Goal: Task Accomplishment & Management: Complete application form

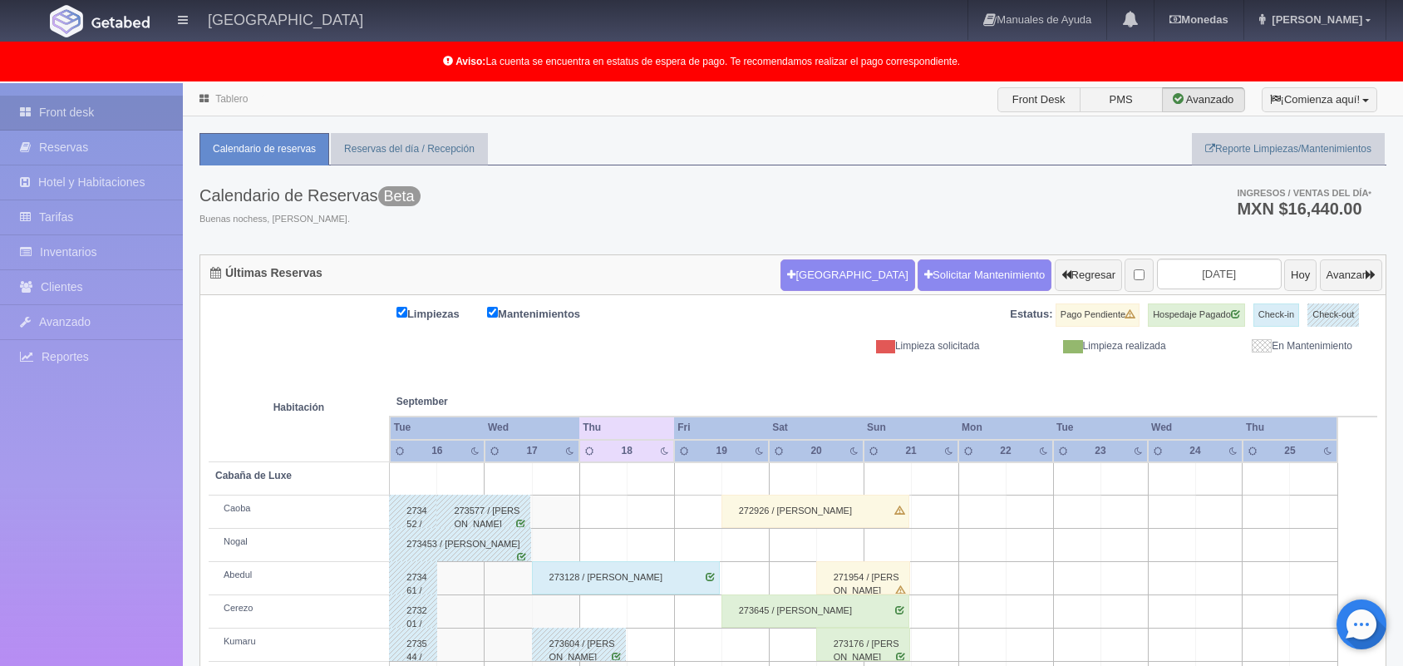
scroll to position [231, 0]
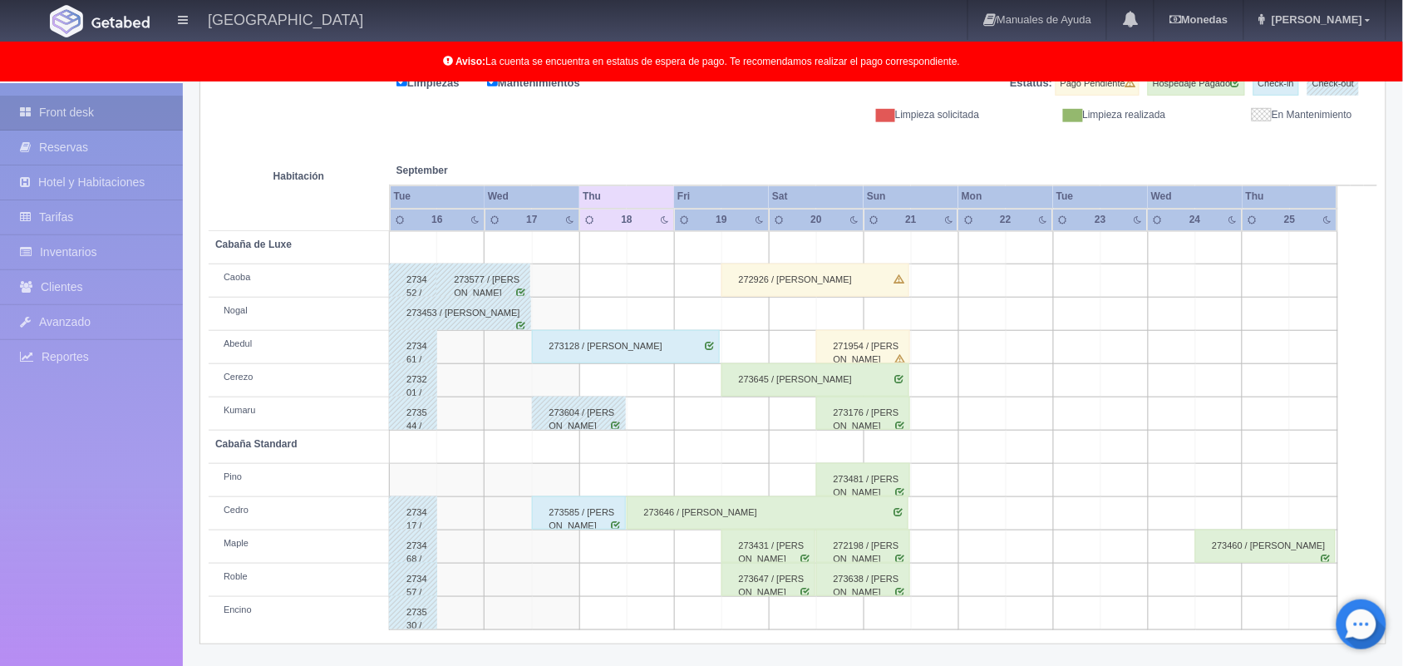
click at [735, 528] on div "273646 / [PERSON_NAME]" at bounding box center [768, 512] width 282 height 33
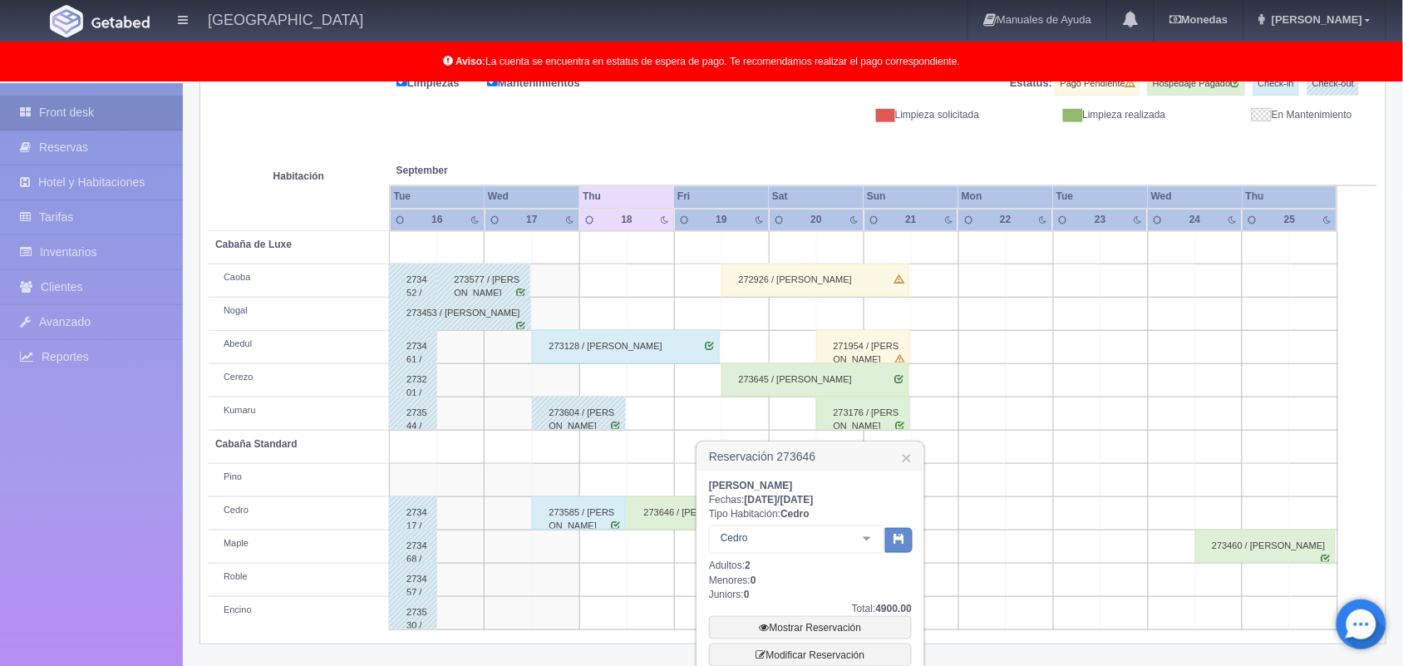
scroll to position [376, 0]
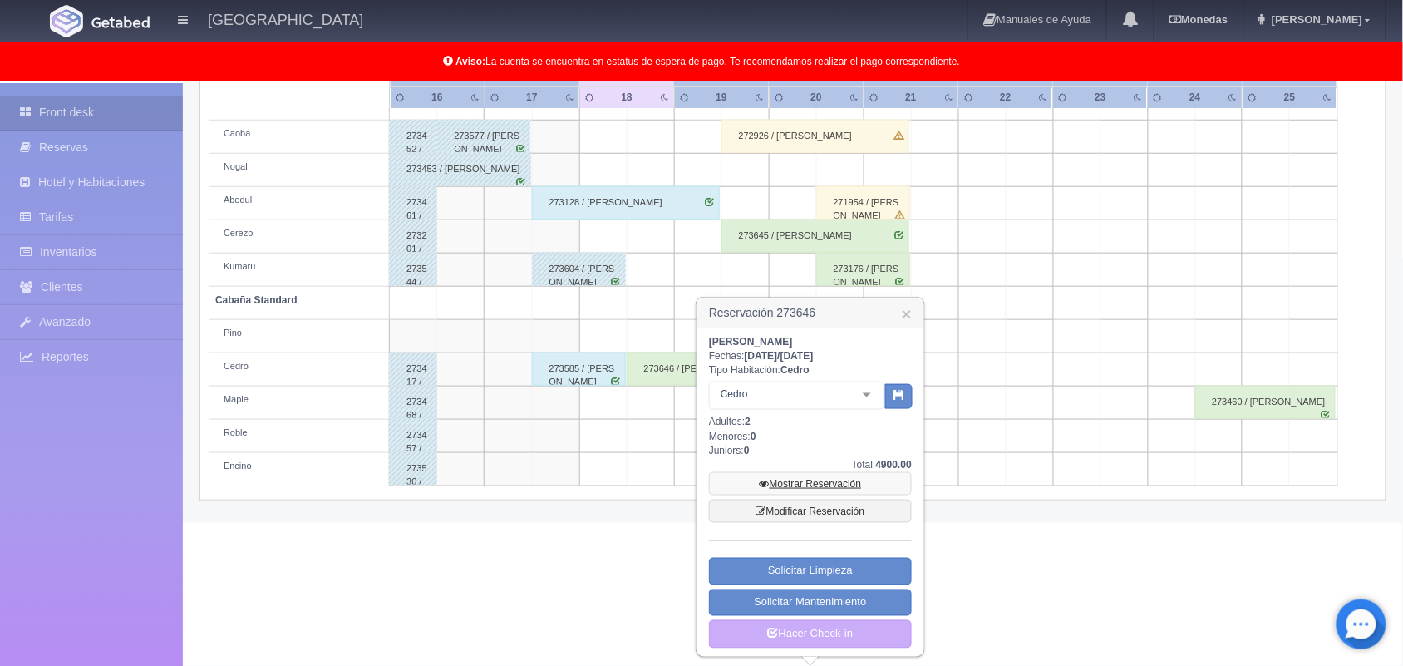
click at [815, 480] on link "Mostrar Reservación" at bounding box center [810, 483] width 203 height 23
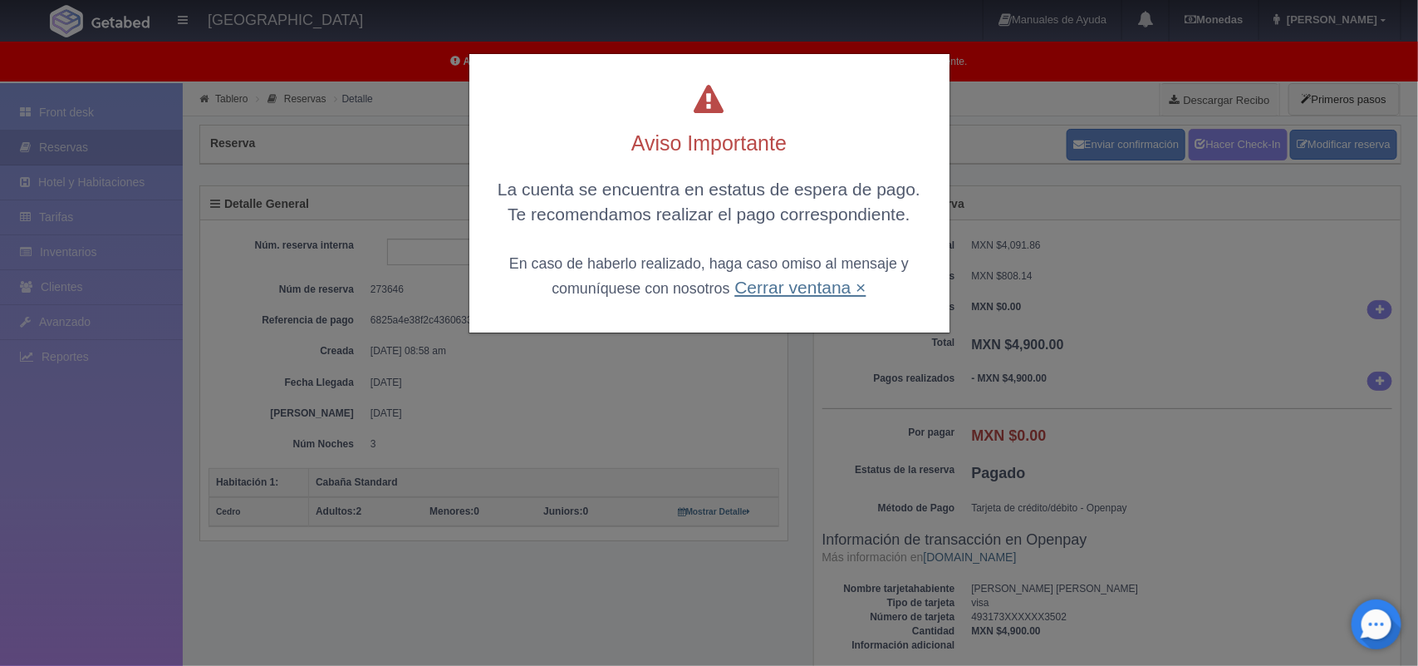
click at [792, 296] on link "Cerrar ventana ×" at bounding box center [800, 287] width 131 height 19
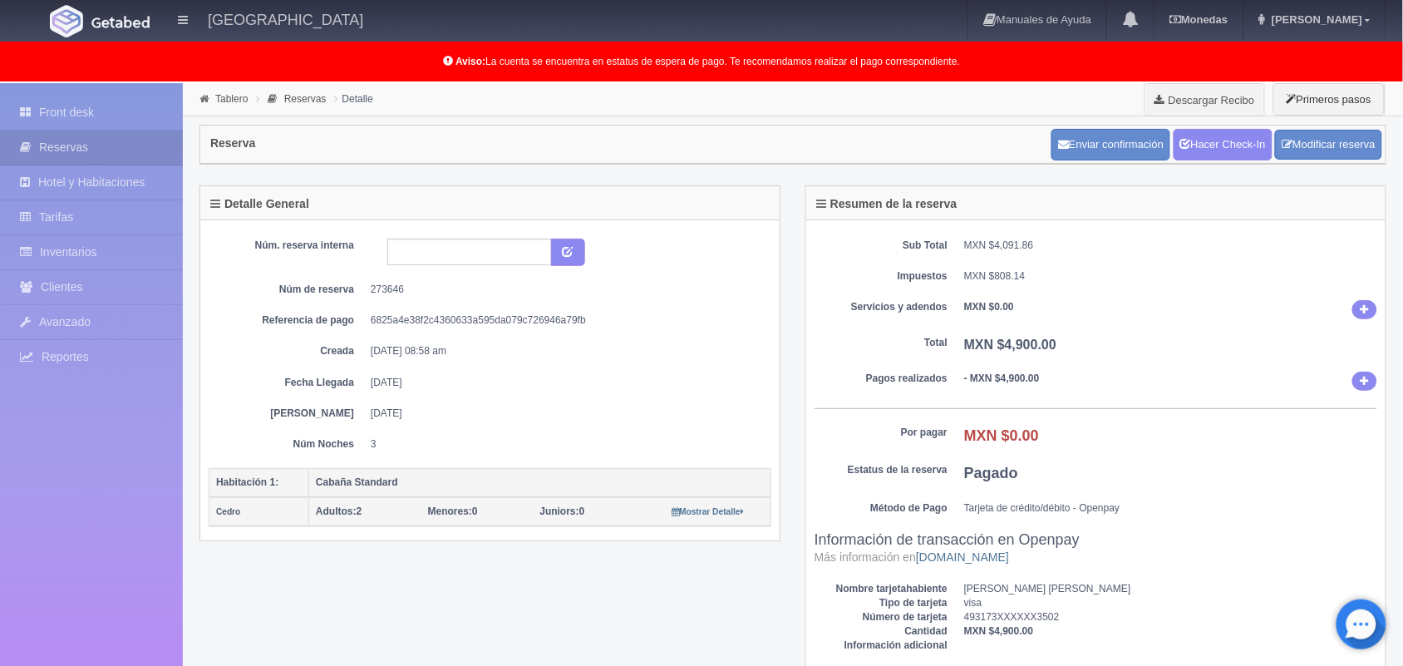
scroll to position [15, 0]
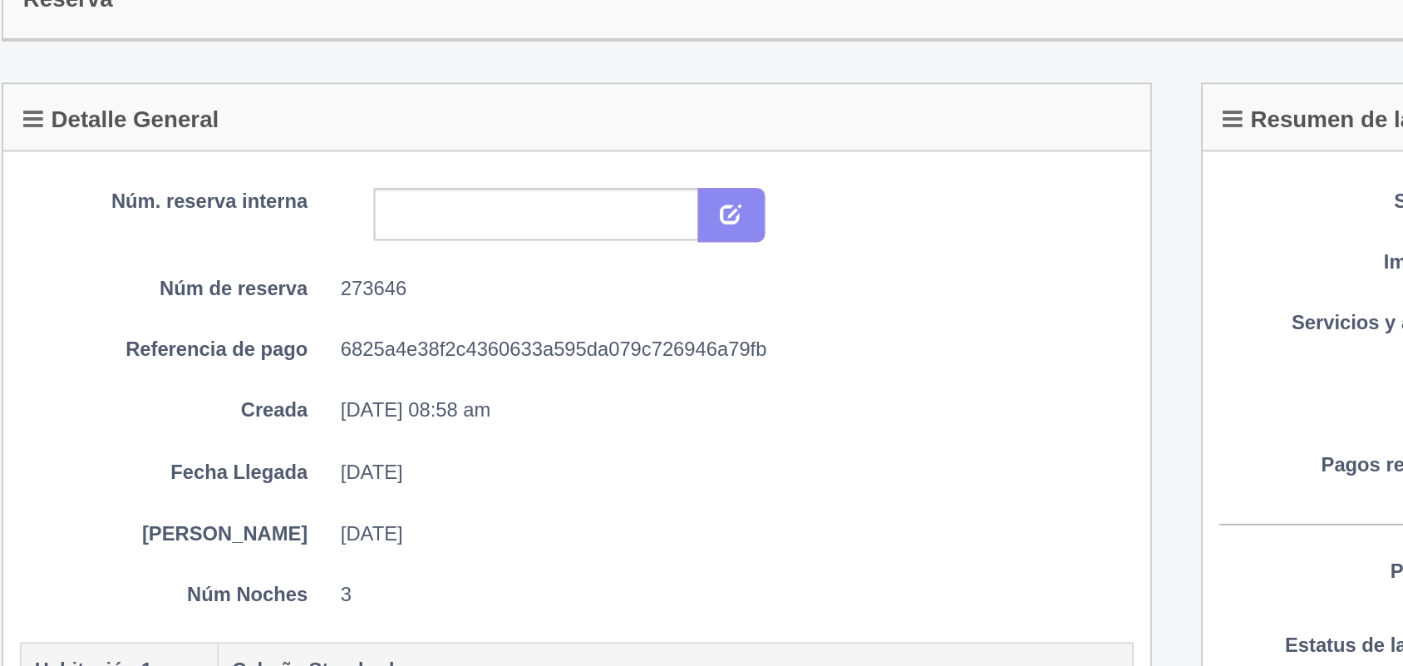
click at [450, 258] on div "Núm. reserva interna Núm de reserva 273646 Referencia de pago 6825a4e38f2c43606…" at bounding box center [490, 330] width 563 height 213
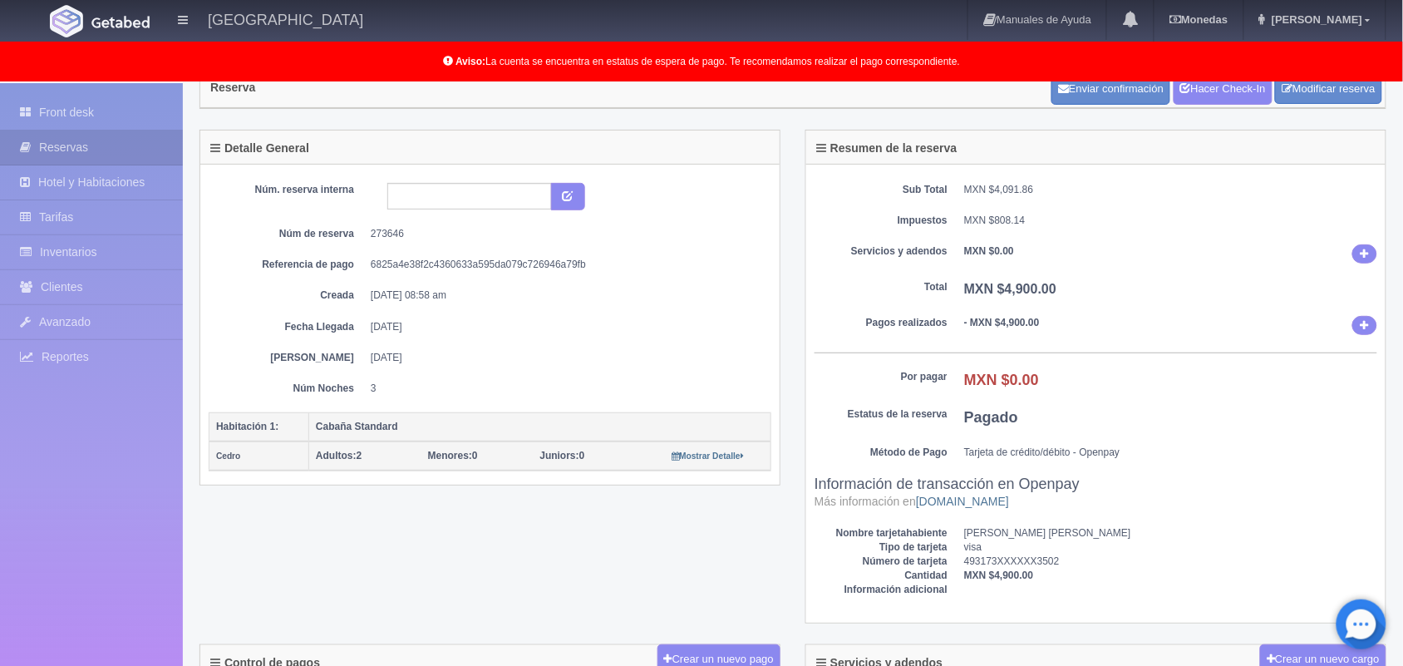
scroll to position [46, 0]
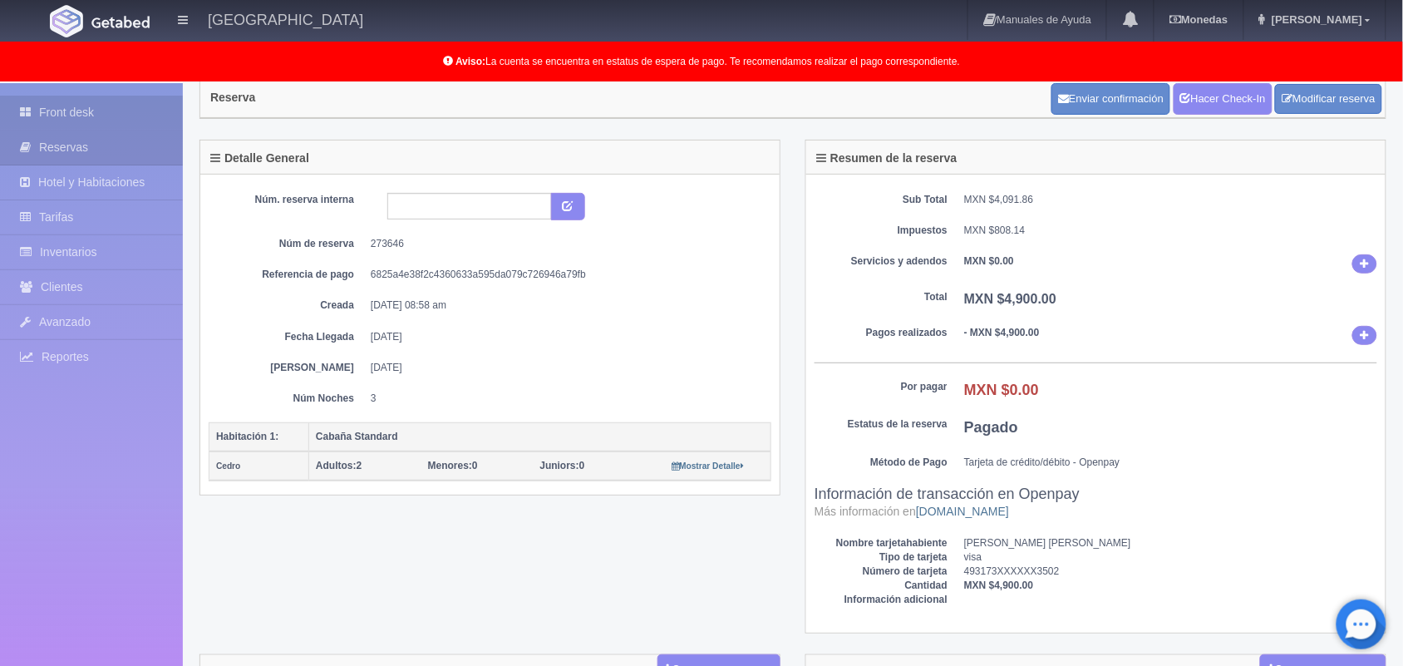
click at [106, 108] on link "Front desk" at bounding box center [91, 113] width 183 height 34
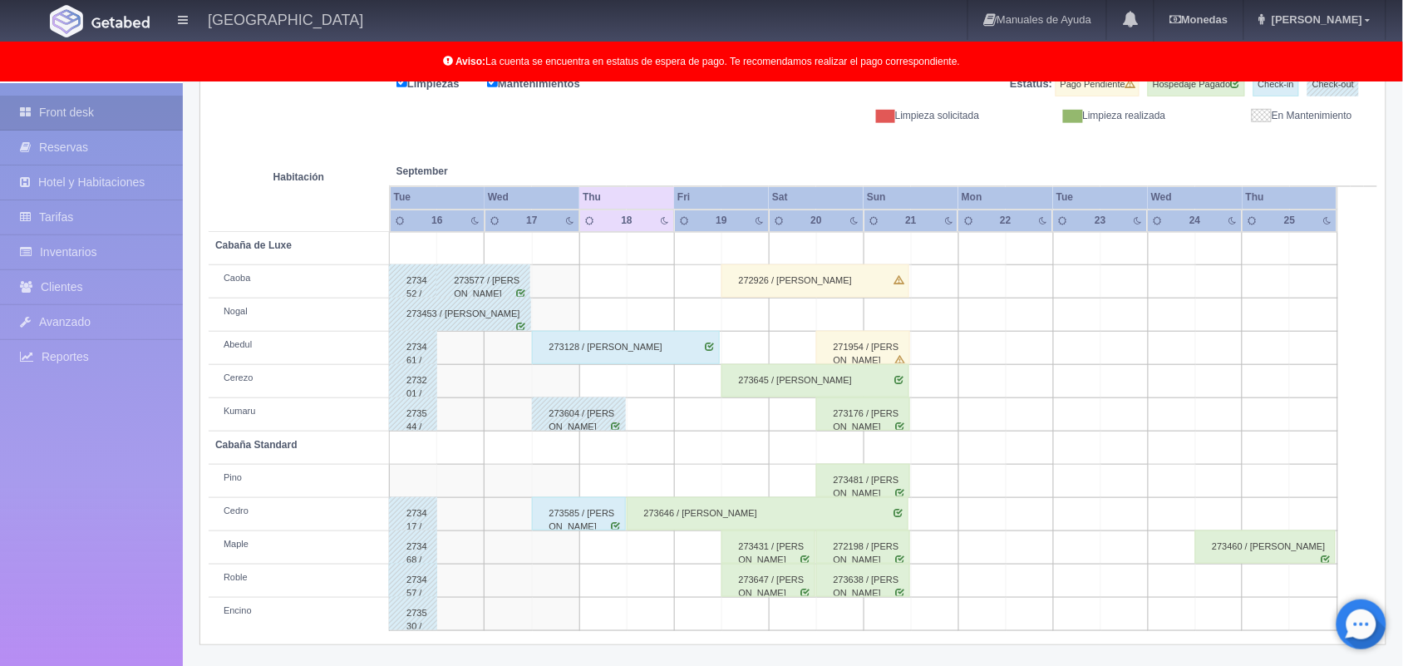
scroll to position [231, 0]
click at [1367, 19] on icon at bounding box center [1367, 20] width 5 height 8
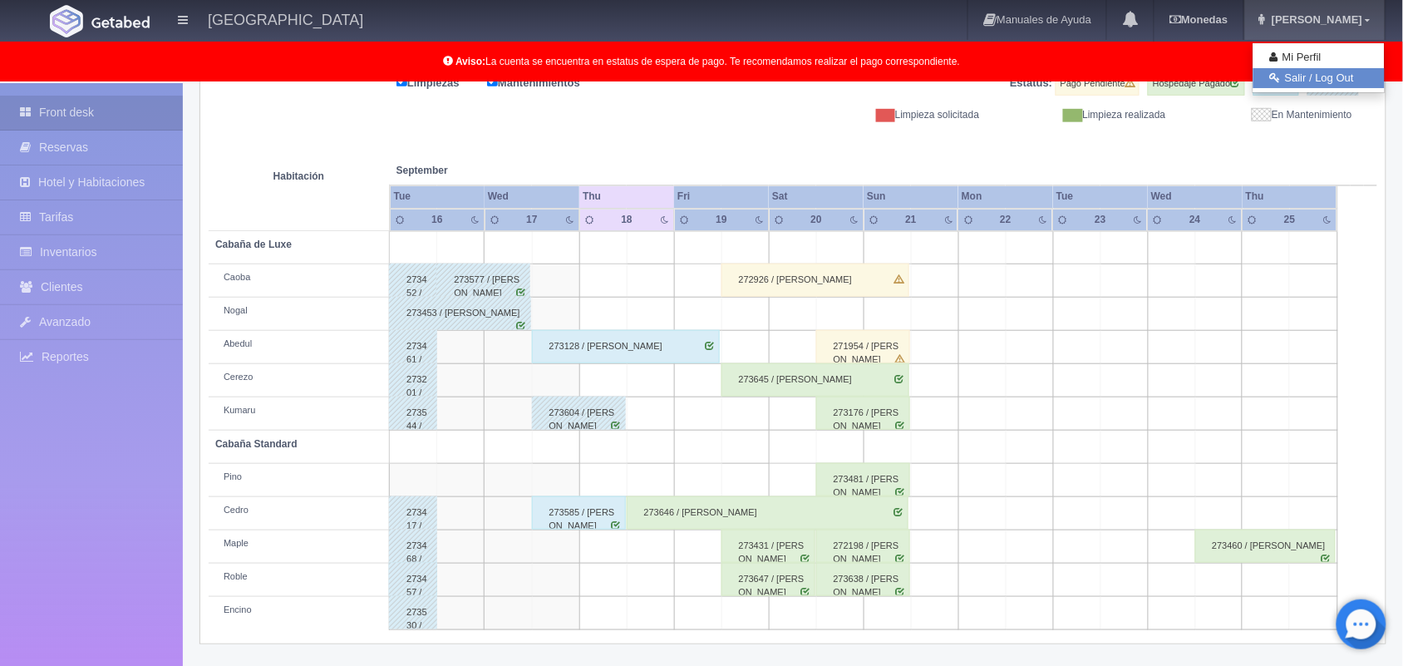
click at [1330, 84] on link "Salir / Log Out" at bounding box center [1318, 78] width 131 height 21
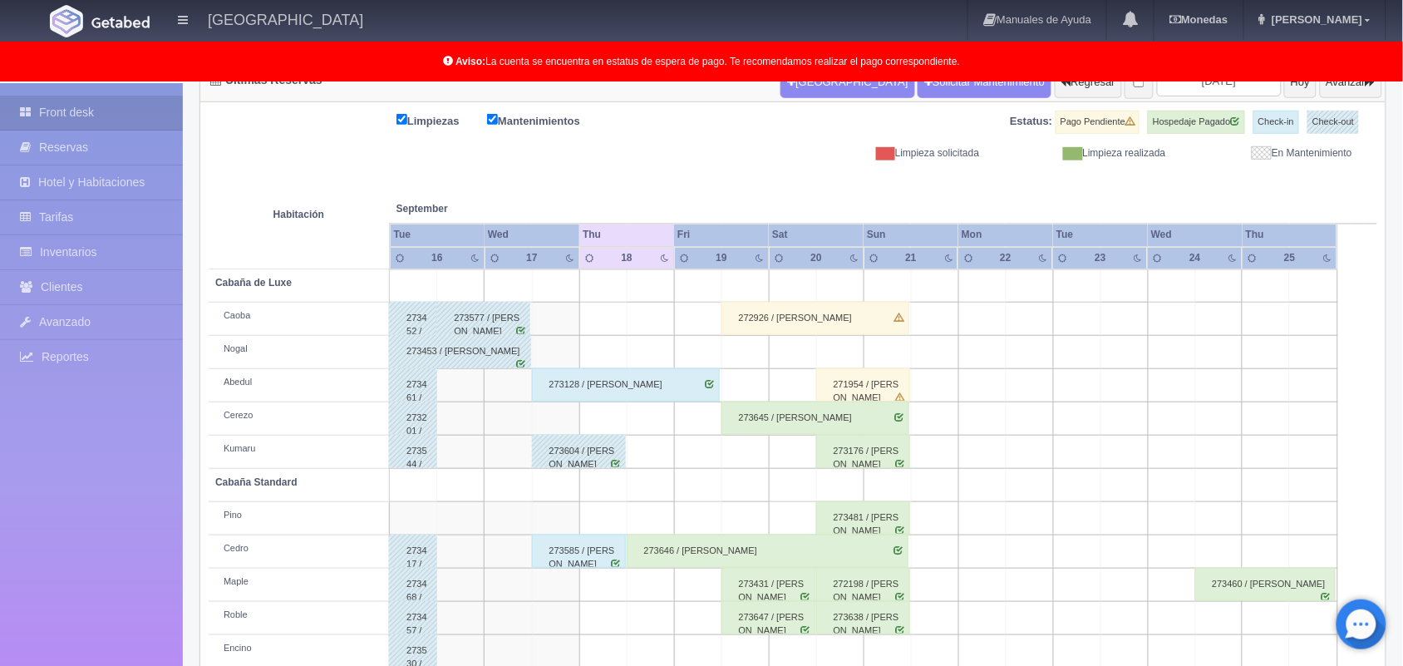
scroll to position [231, 0]
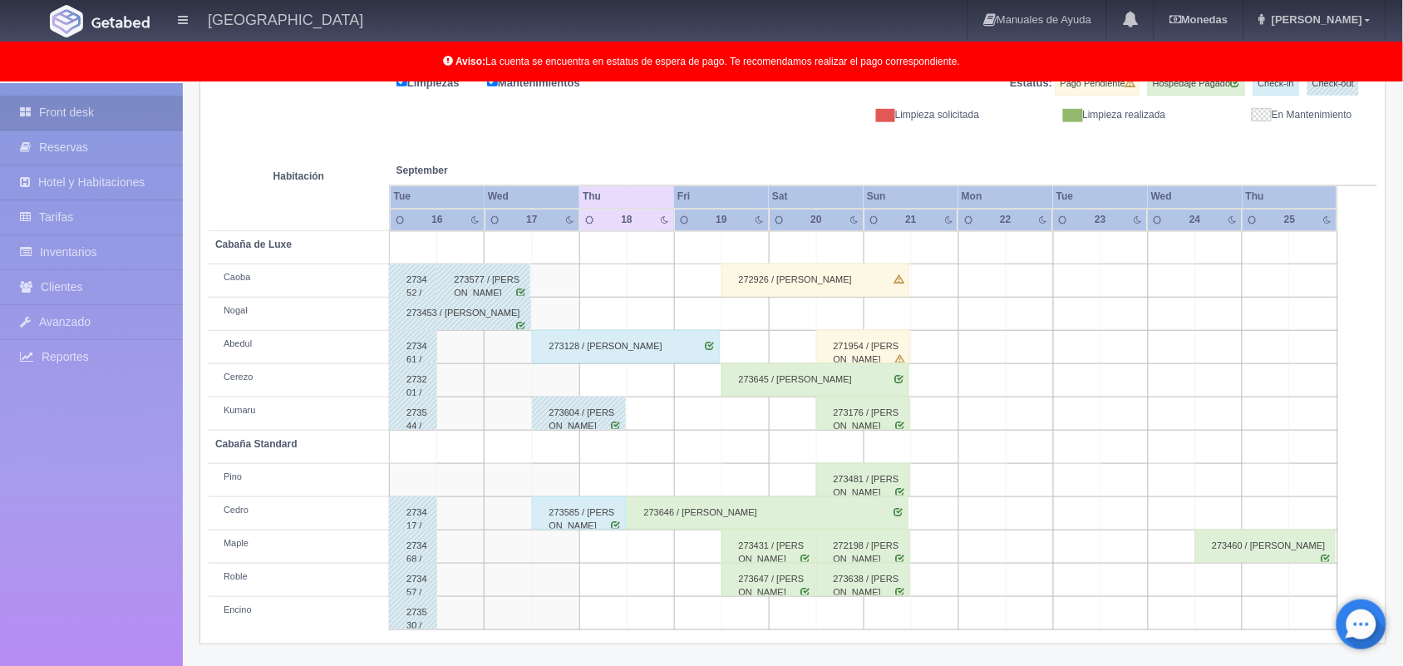
click at [777, 549] on div "273431 / [PERSON_NAME]" at bounding box center [768, 545] width 94 height 33
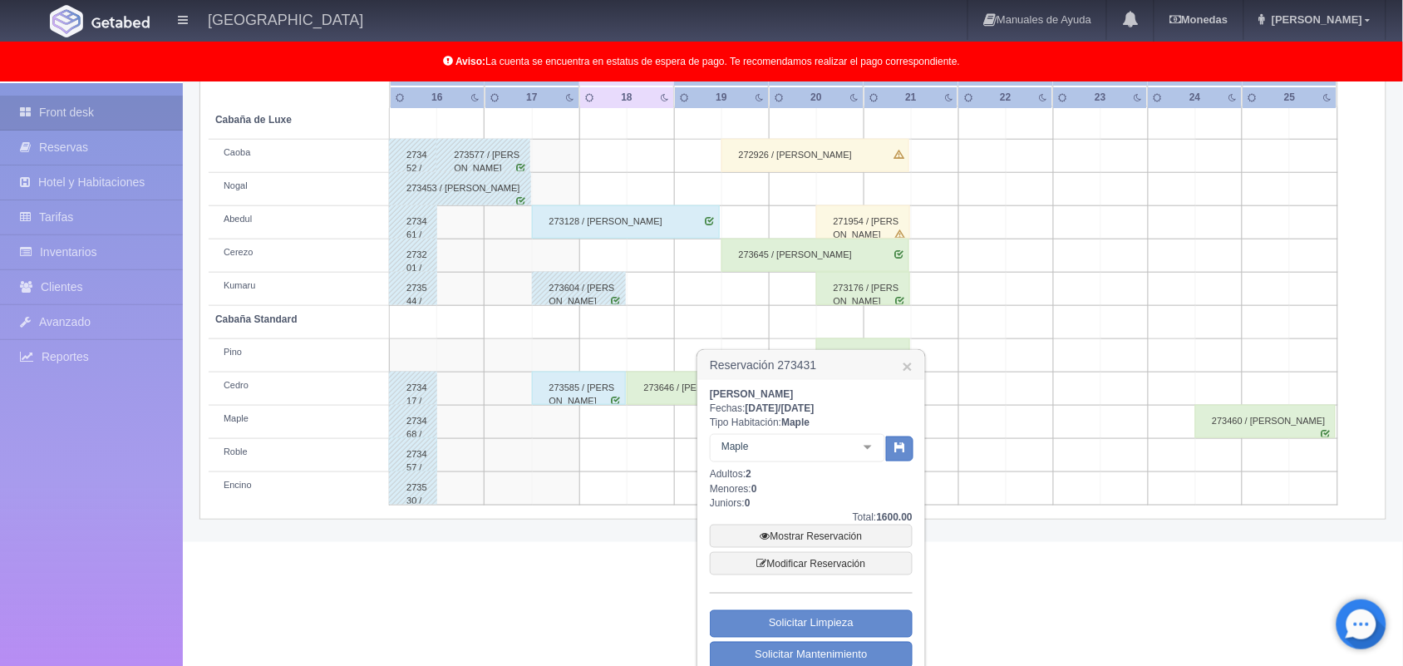
scroll to position [378, 0]
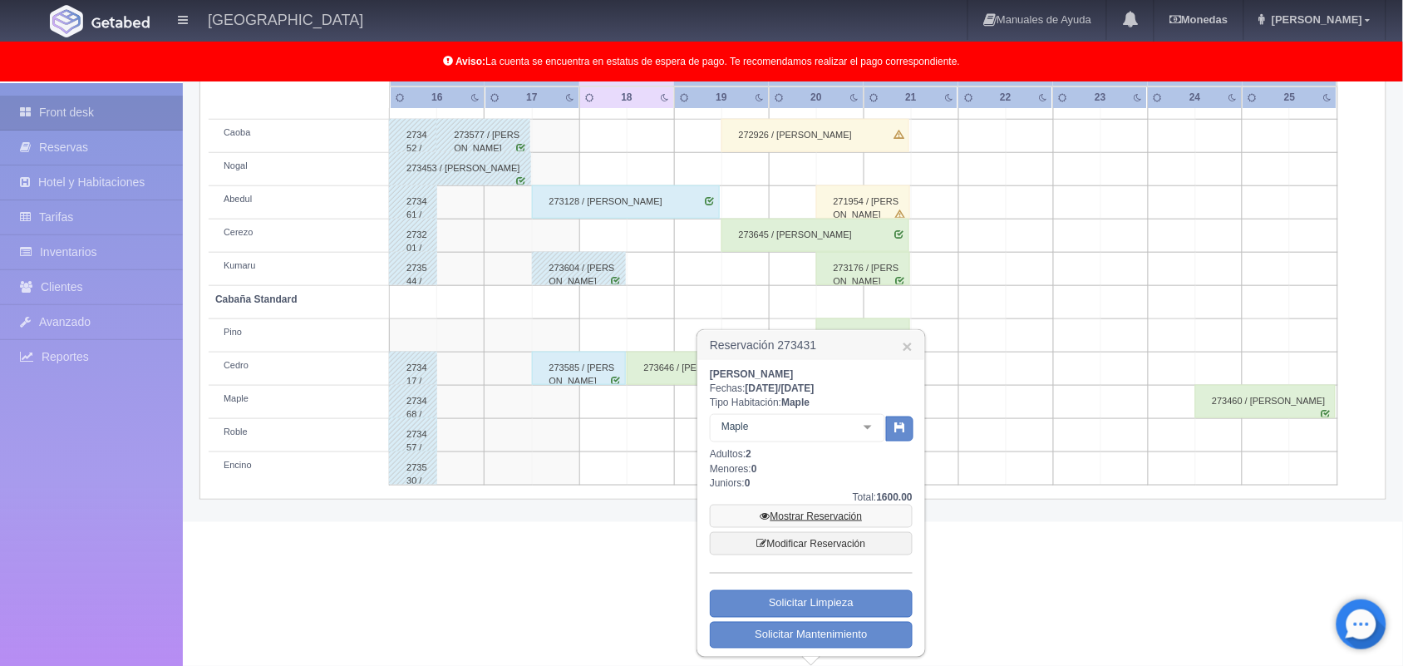
click at [804, 518] on link "Mostrar Reservación" at bounding box center [811, 515] width 203 height 23
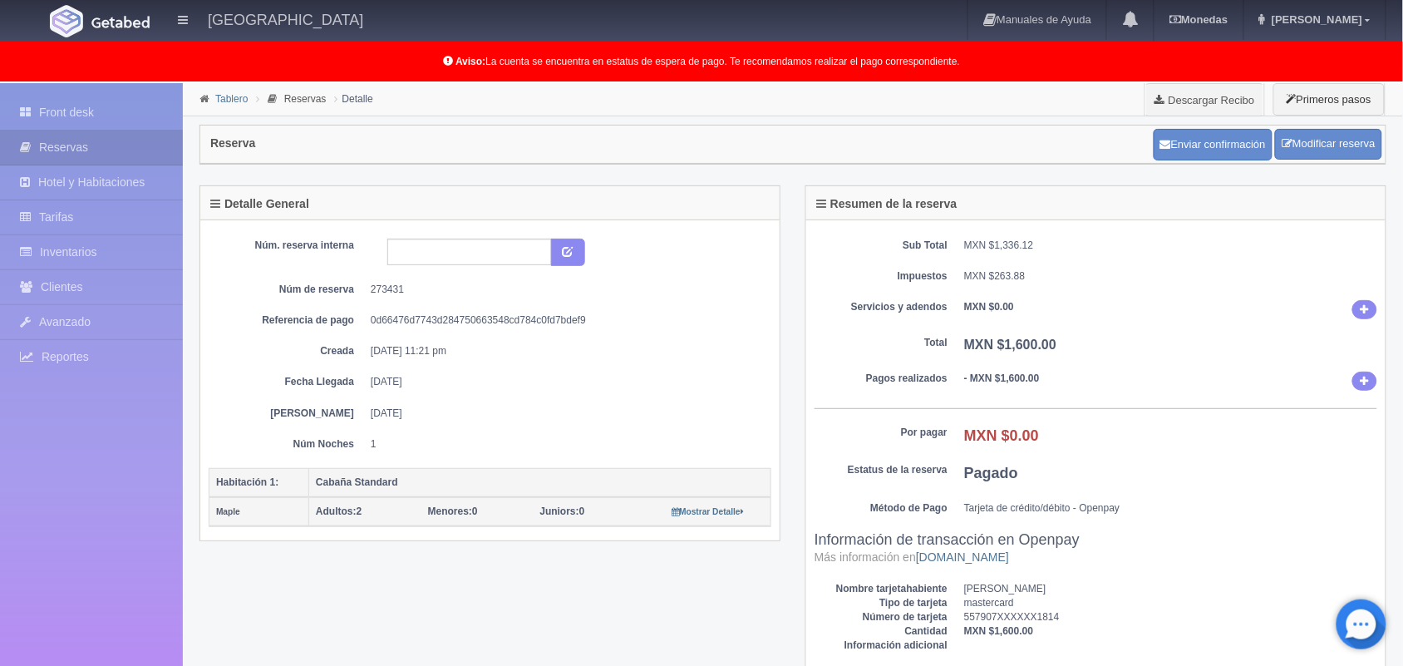
click at [222, 104] on link "Tablero" at bounding box center [231, 99] width 32 height 12
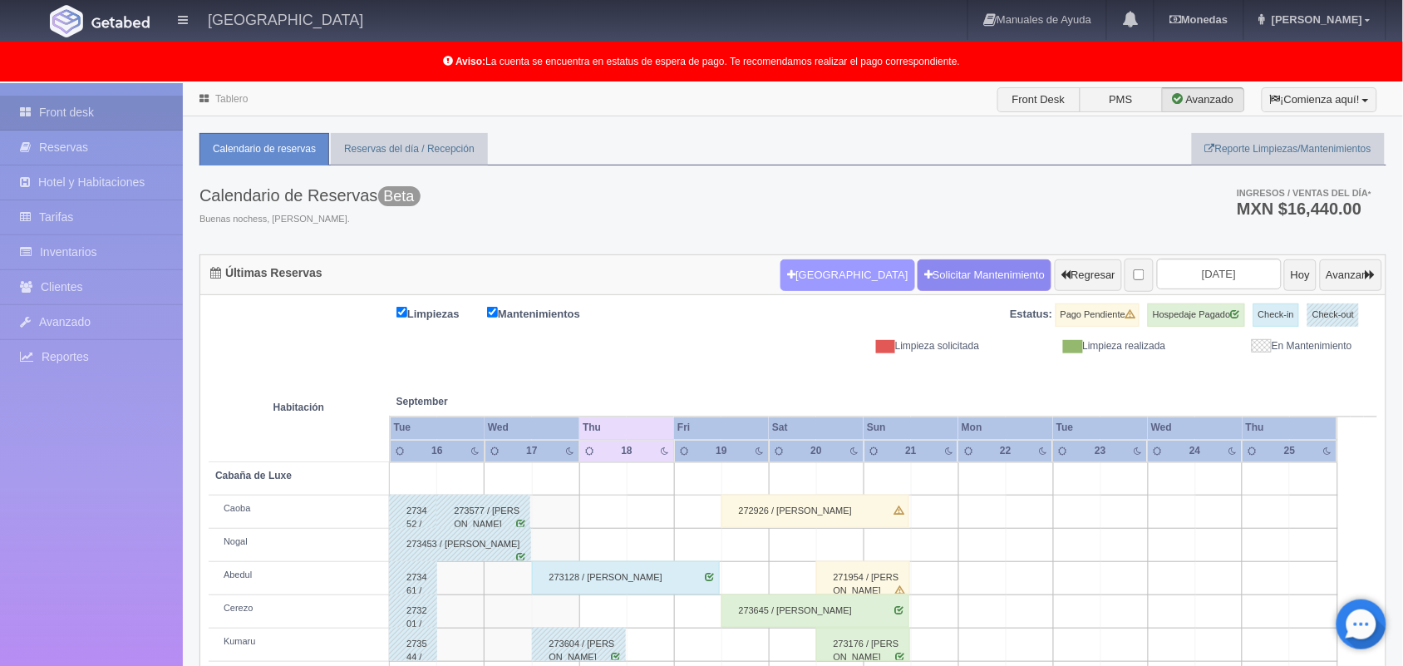
click at [823, 274] on button "Nueva Reserva" at bounding box center [847, 275] width 134 height 32
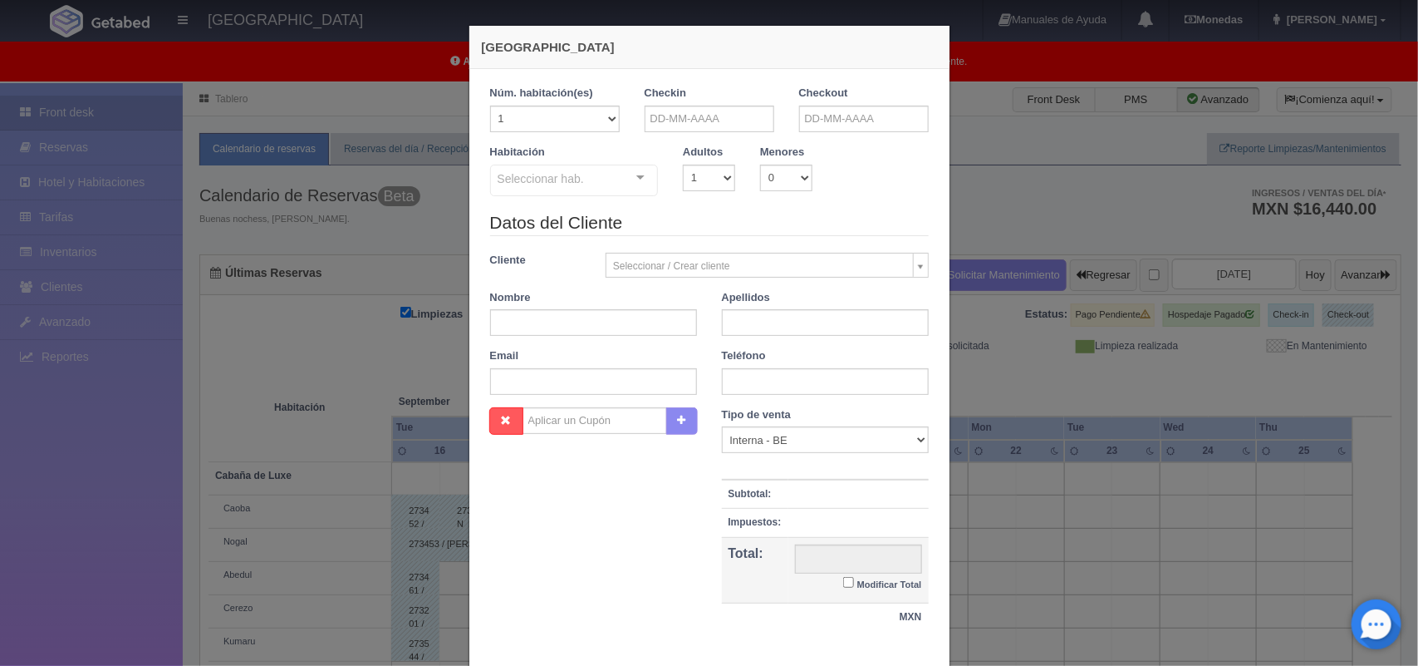
checkbox input "false"
click at [737, 115] on input "text" at bounding box center [710, 119] width 130 height 27
click at [748, 249] on link "18" at bounding box center [746, 248] width 22 height 24
type input "[DATE]"
checkbox input "false"
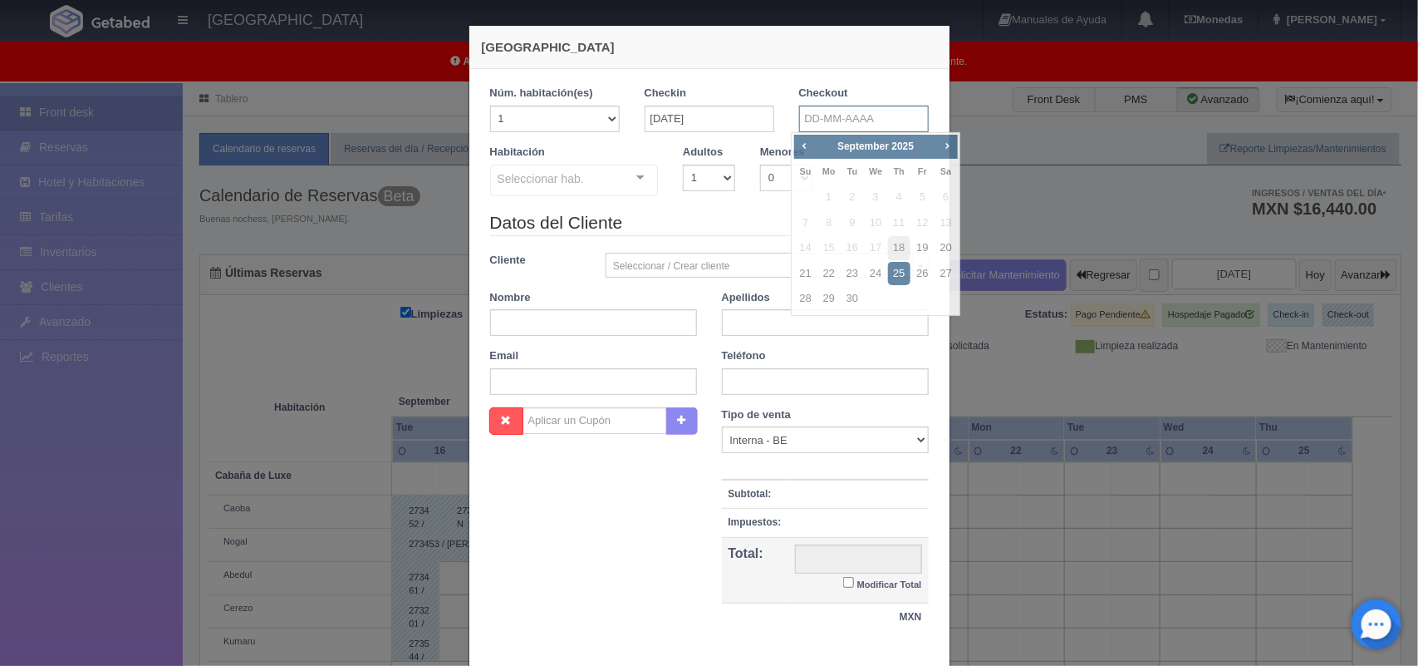
click at [853, 125] on input "text" at bounding box center [864, 119] width 130 height 27
click at [923, 252] on link "19" at bounding box center [923, 248] width 22 height 24
type input "19-09-2025"
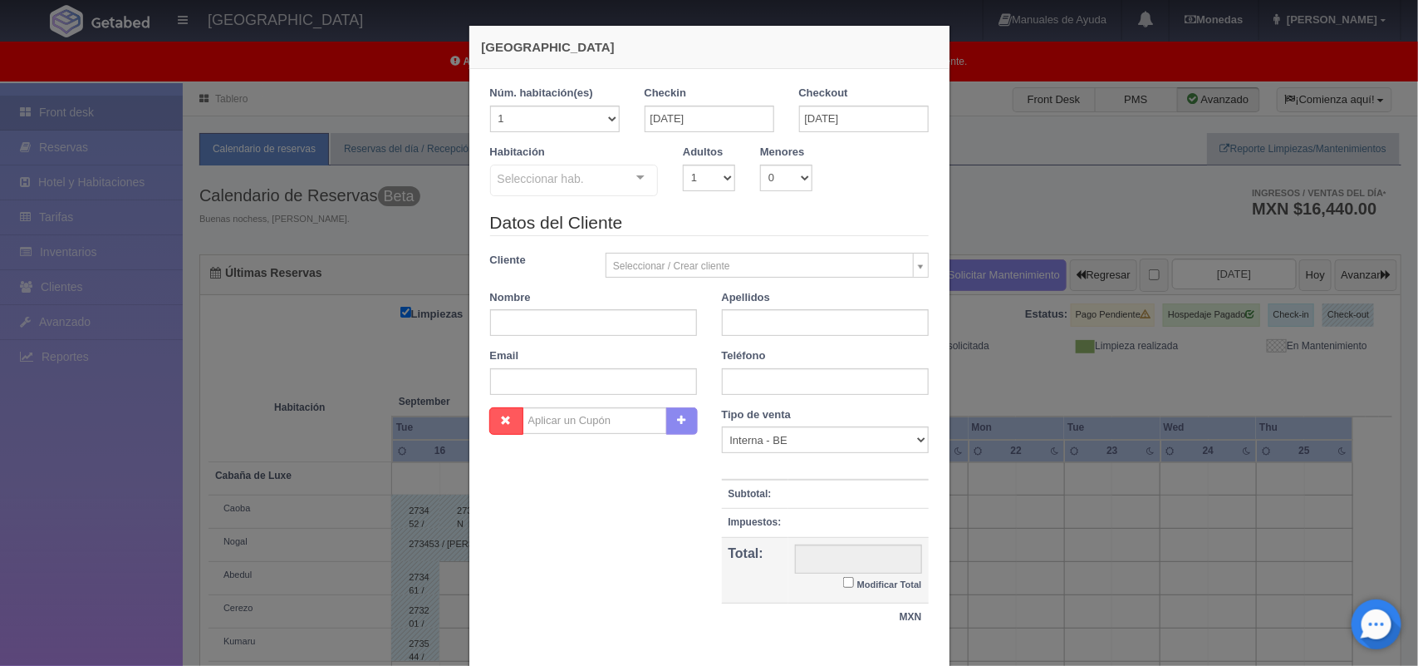
checkbox input "false"
click at [711, 184] on select "1 2 3 4 5 6 7 8 9 10" at bounding box center [709, 178] width 52 height 27
select select "2"
click at [683, 165] on select "1 2 3 4 5 6 7 8 9 10" at bounding box center [709, 178] width 52 height 27
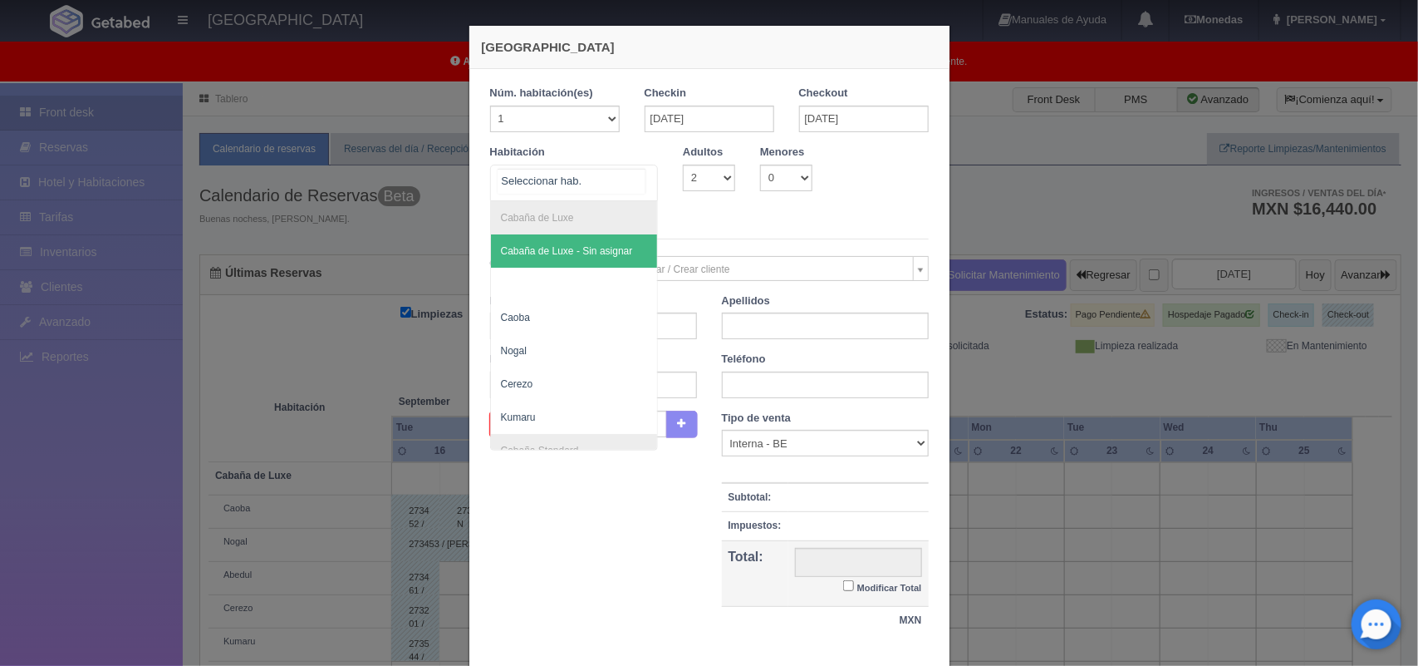
click at [628, 185] on div "Cabaña de Luxe Cabaña de Luxe - Sin asignar Caoba Nogal Cerezo Kumaru Cabaña St…" at bounding box center [574, 183] width 169 height 37
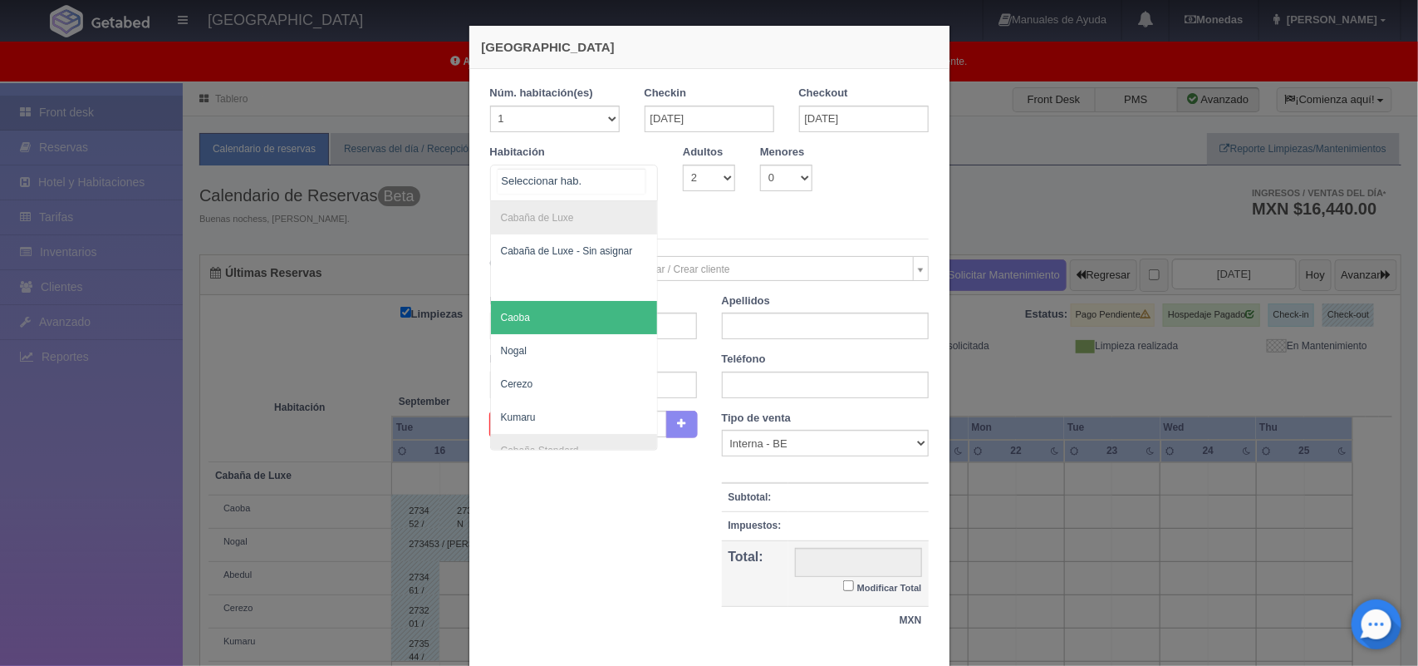
click at [592, 307] on span "Caoba" at bounding box center [574, 317] width 167 height 33
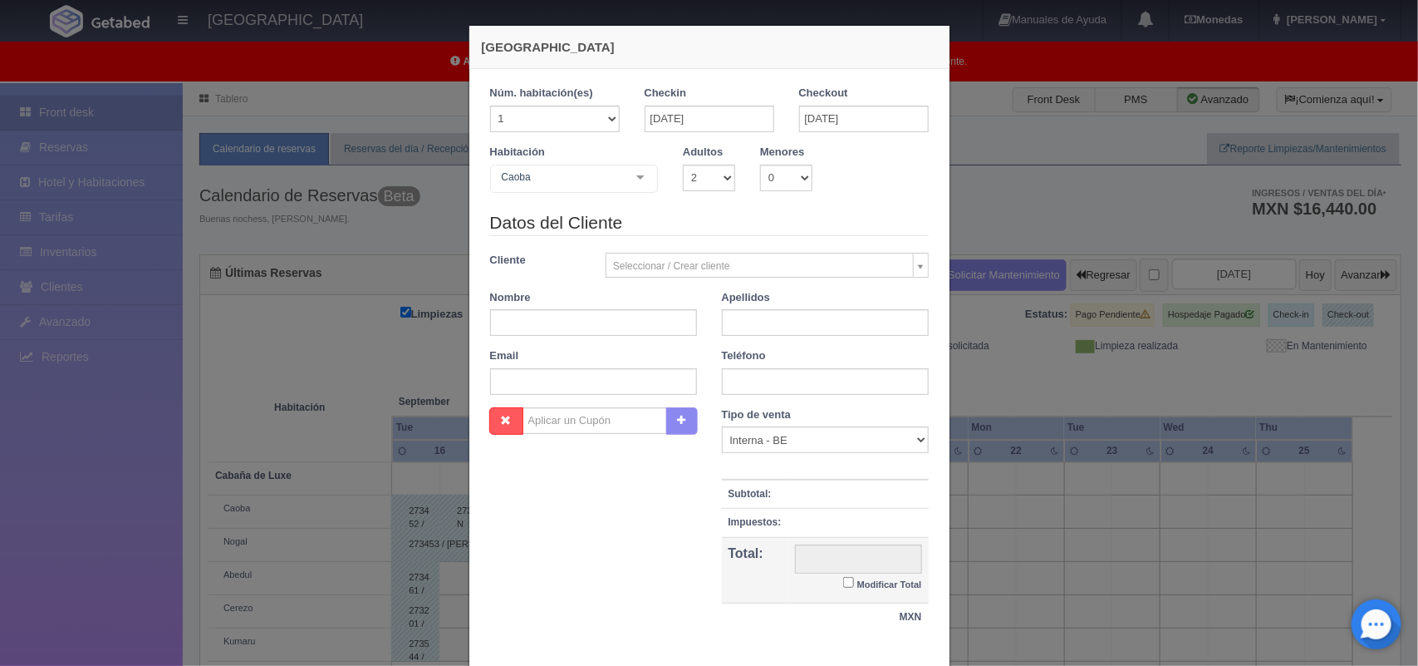
checkbox input "false"
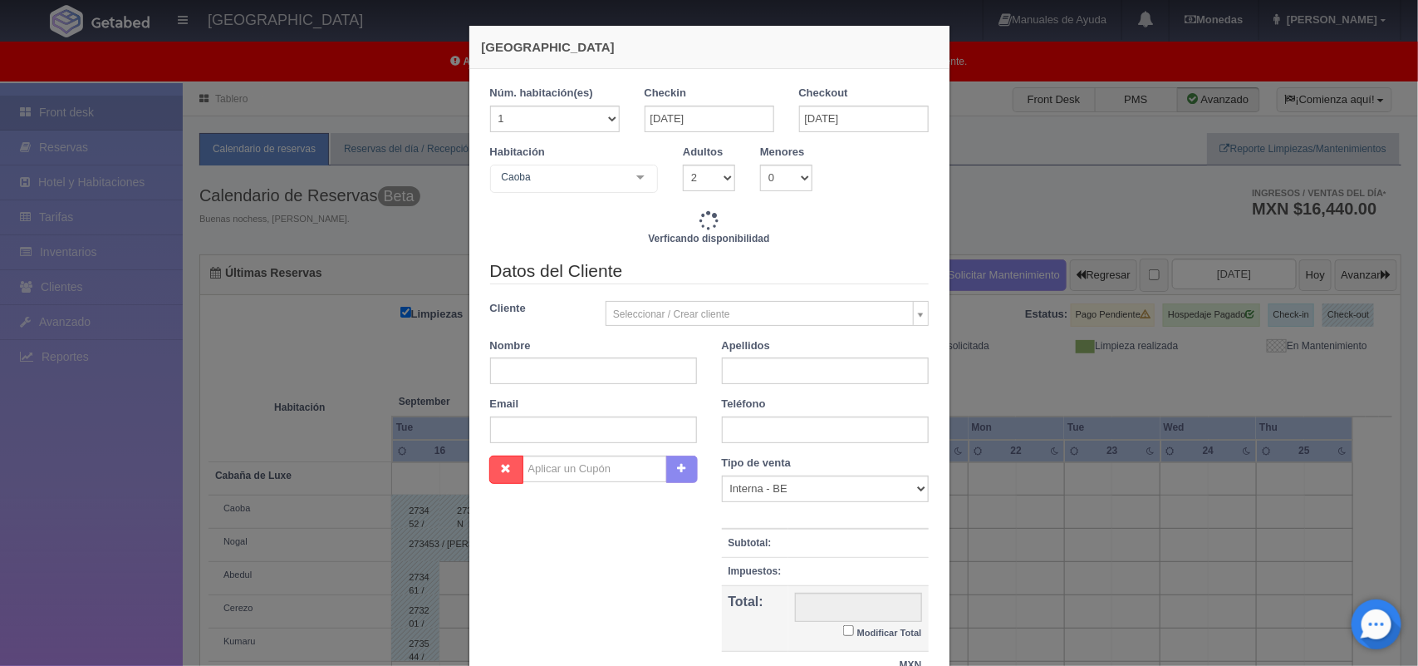
type input "1500.00"
checkbox input "false"
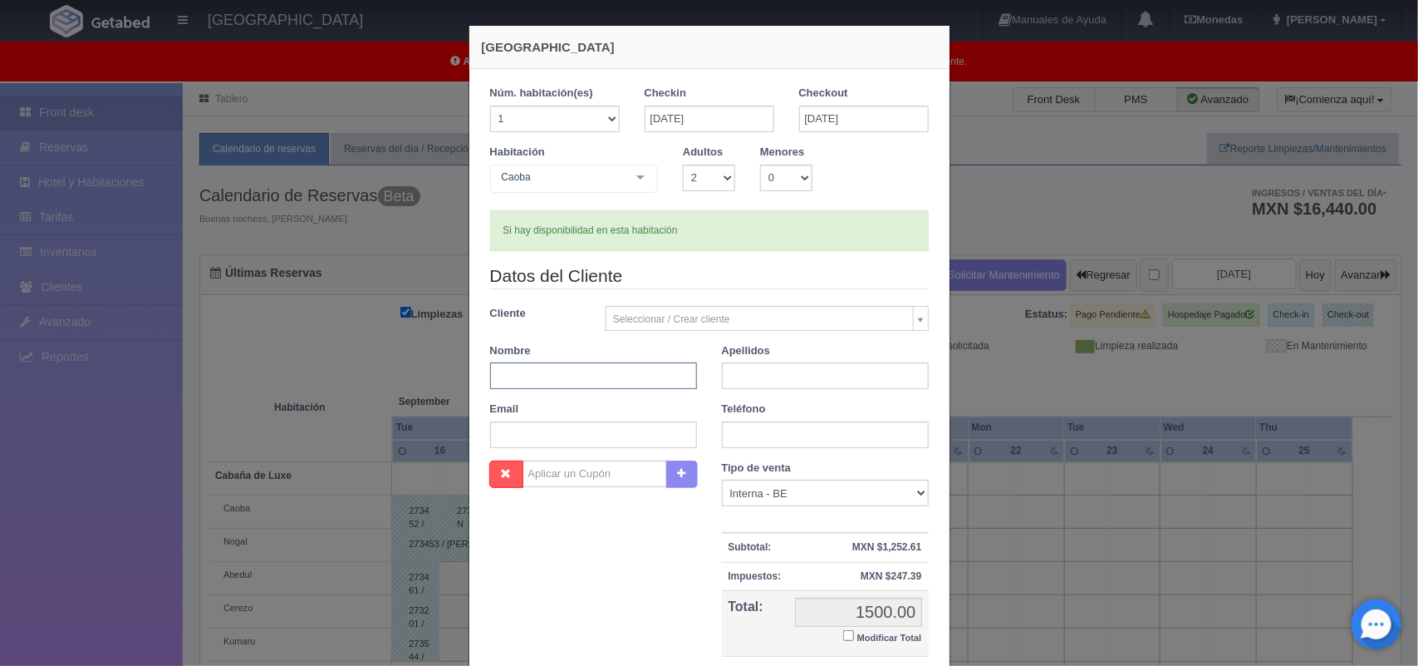
click at [582, 366] on input "text" at bounding box center [593, 375] width 207 height 27
type input "Santiago"
click at [777, 384] on input "text" at bounding box center [825, 375] width 207 height 27
type input "Mendoza Piña"
drag, startPoint x: 782, startPoint y: 450, endPoint x: 779, endPoint y: 441, distance: 8.9
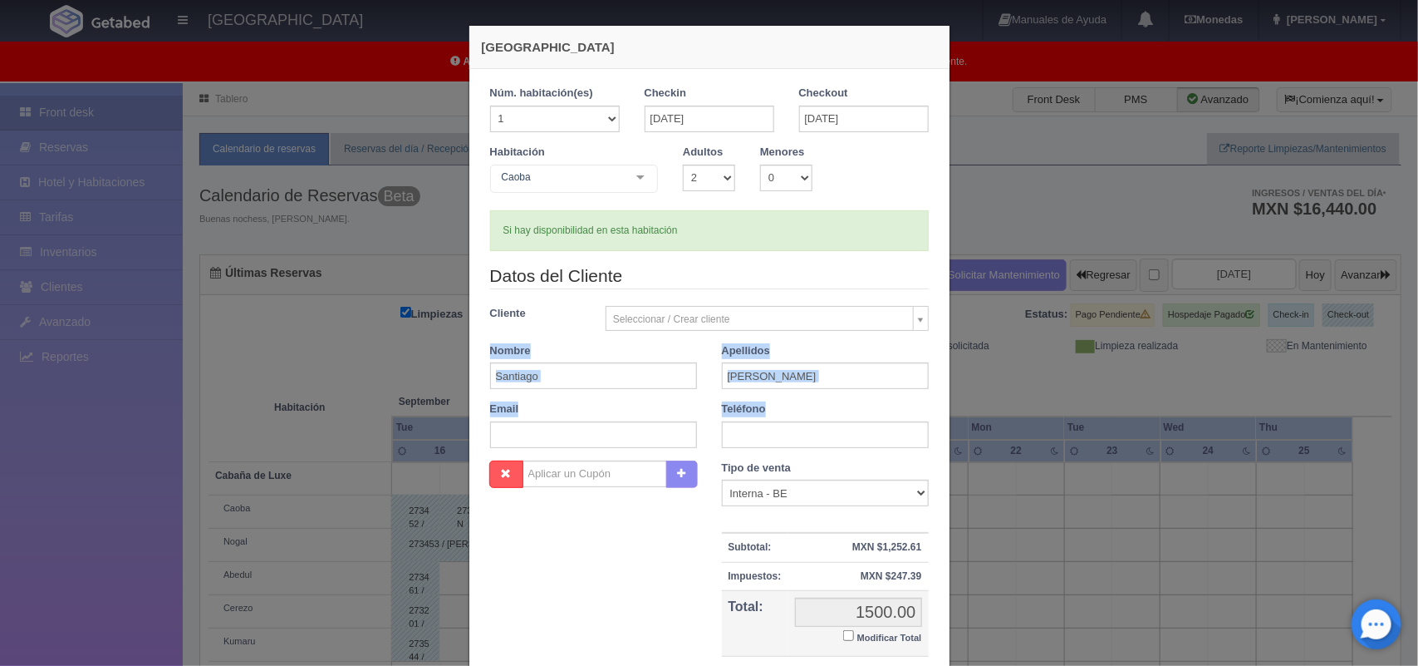
click at [779, 441] on div "Datos del Cliente Cliente Seleccionar / Crear cliente Nuevo Cliente -Juliana Fl…" at bounding box center [710, 361] width 464 height 197
click at [779, 441] on input "text" at bounding box center [825, 434] width 207 height 27
type input "5539960528"
click at [843, 633] on input "Modificar Total" at bounding box center [848, 635] width 11 height 11
checkbox input "true"
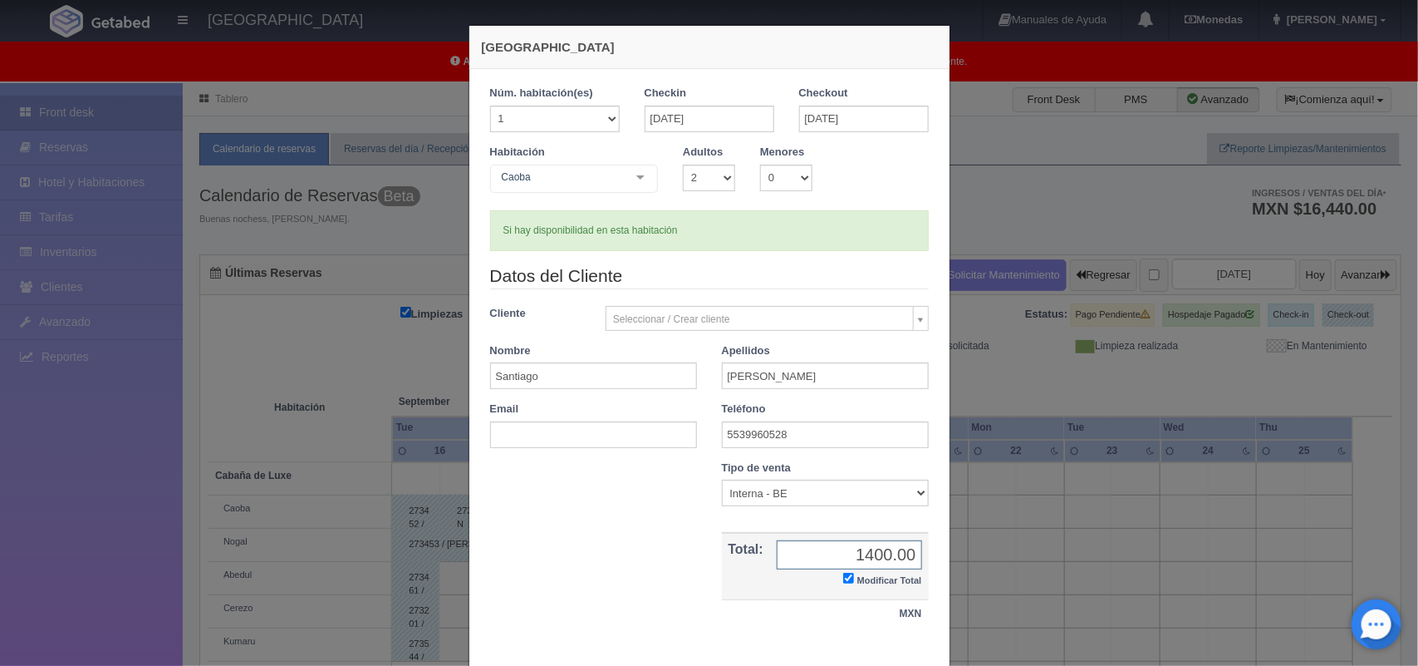
scroll to position [96, 0]
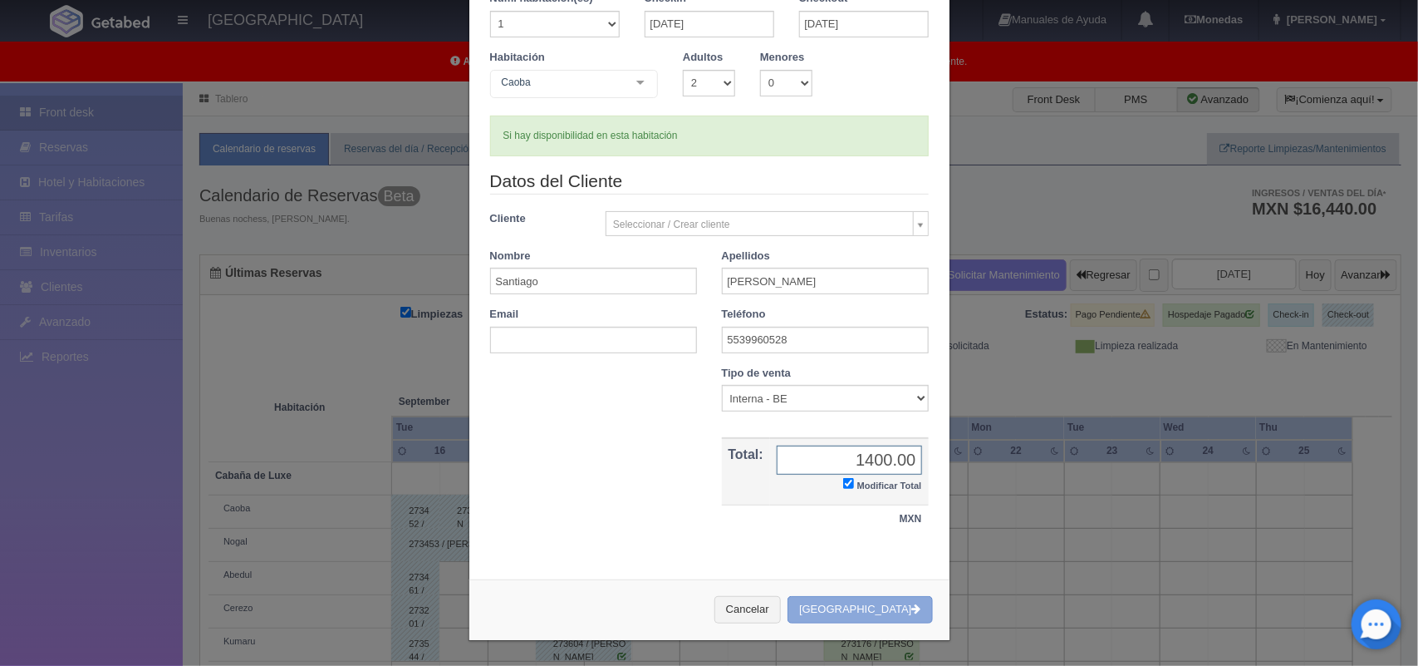
type input "1400.00"
click at [862, 613] on button "[GEOGRAPHIC_DATA]" at bounding box center [860, 609] width 145 height 27
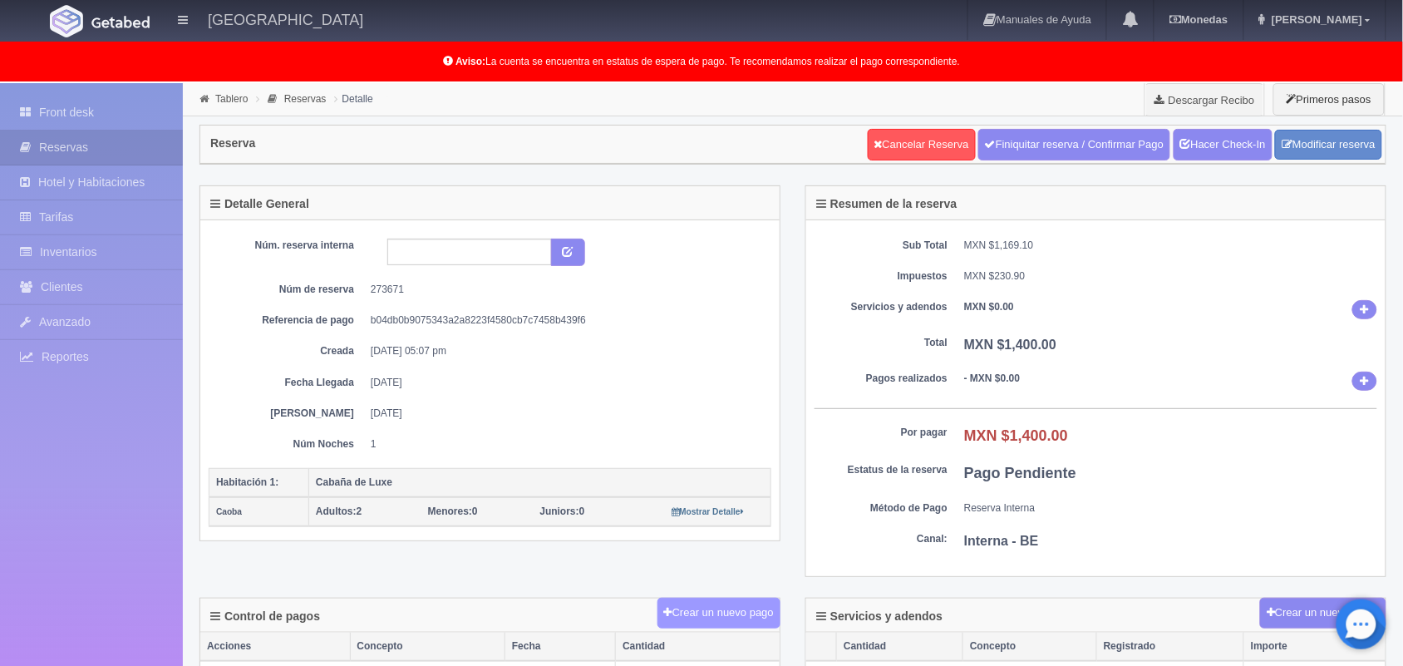
click at [705, 615] on button "Crear un nuevo pago" at bounding box center [718, 612] width 123 height 31
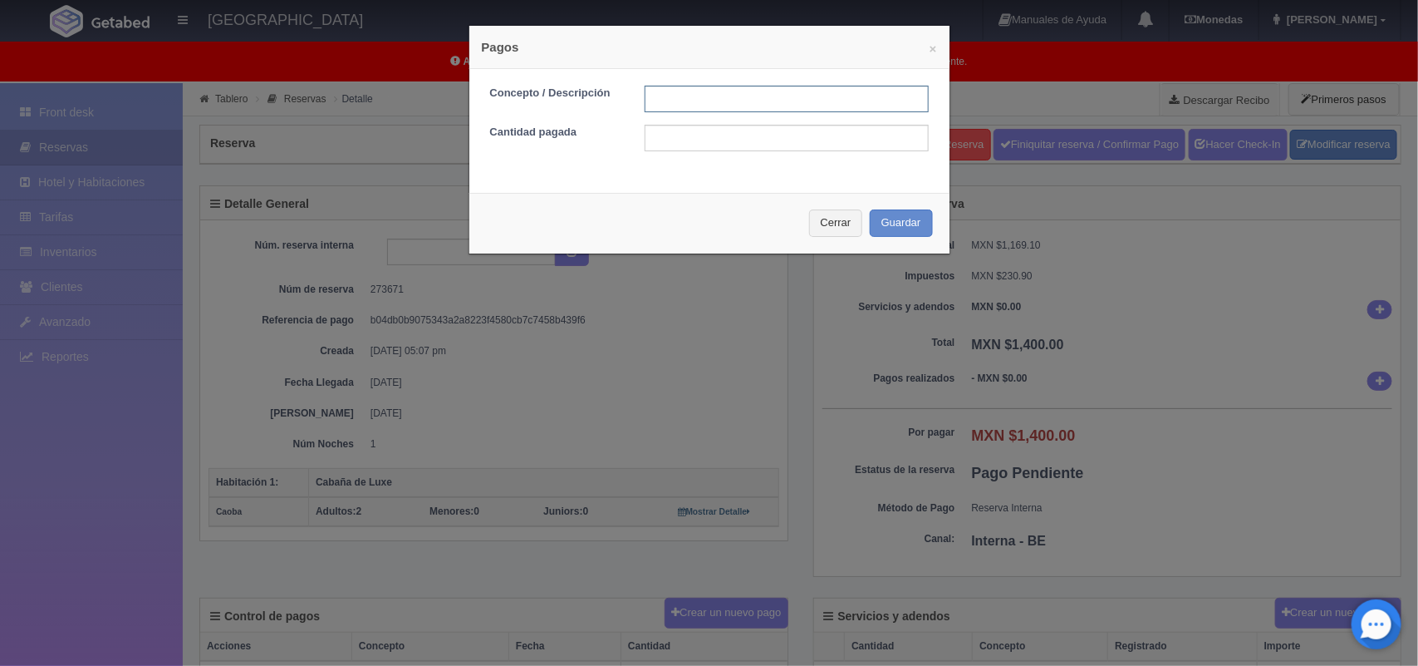
click at [692, 92] on input "text" at bounding box center [787, 99] width 284 height 27
type input "Pago efectivo 18/09/2025"
click at [791, 145] on input "text" at bounding box center [787, 138] width 284 height 27
type input "1400.00"
click at [877, 229] on button "Guardar" at bounding box center [901, 222] width 63 height 27
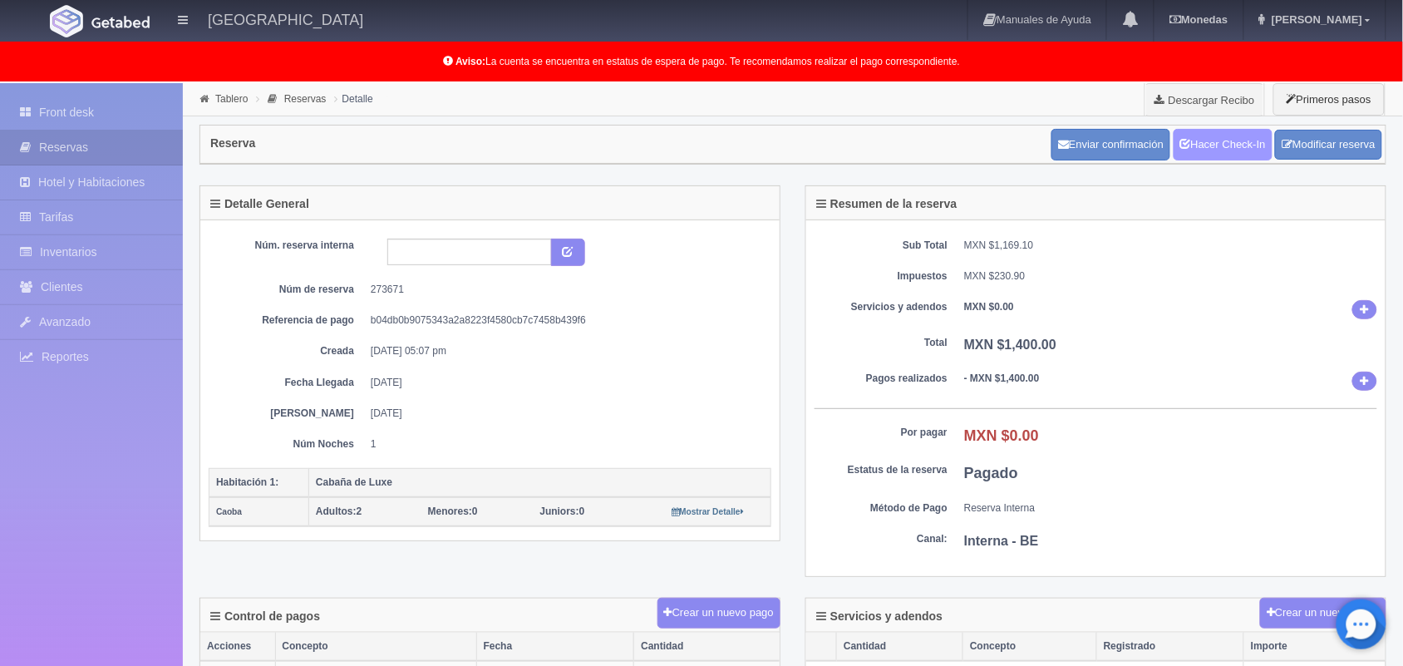
click at [1242, 152] on link "Hacer Check-In" at bounding box center [1222, 145] width 99 height 32
click at [229, 93] on link "Tablero" at bounding box center [231, 99] width 32 height 12
